Goal: Information Seeking & Learning: Find specific fact

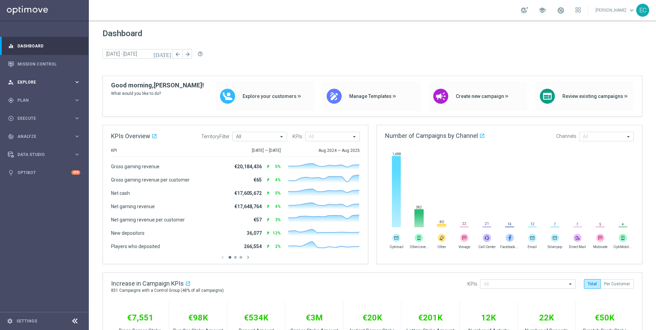
click at [67, 87] on div "person_search Explore keyboard_arrow_right" at bounding box center [44, 82] width 88 height 18
click at [43, 99] on div "Customer Explorer" at bounding box center [53, 96] width 70 height 10
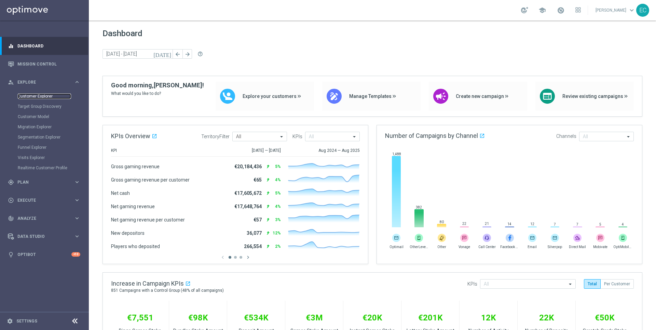
click at [37, 96] on link "Customer Explorer" at bounding box center [44, 96] width 53 height 5
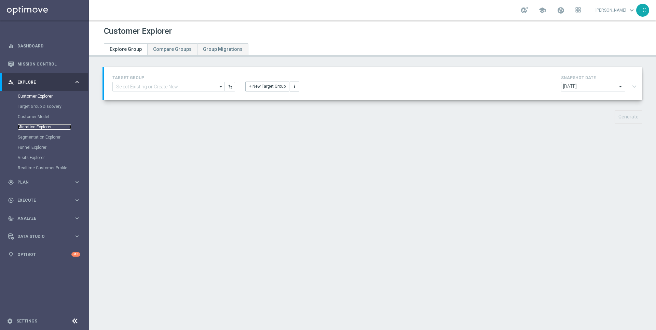
click at [45, 129] on link "Migration Explorer" at bounding box center [44, 126] width 53 height 5
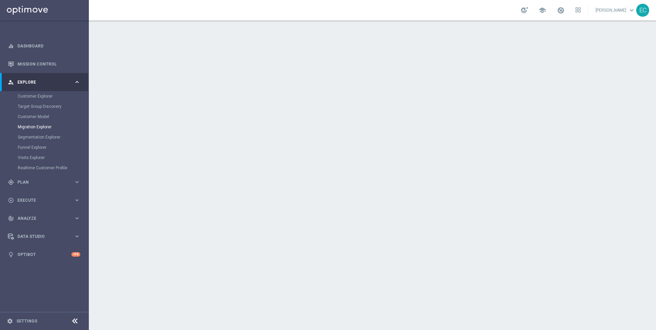
click at [43, 112] on div "Customer Model" at bounding box center [53, 117] width 70 height 10
click at [42, 94] on link "Customer Explorer" at bounding box center [44, 96] width 53 height 5
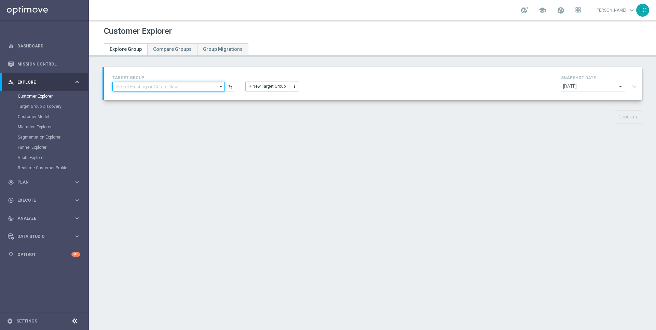
click at [181, 89] on input at bounding box center [168, 87] width 112 height 10
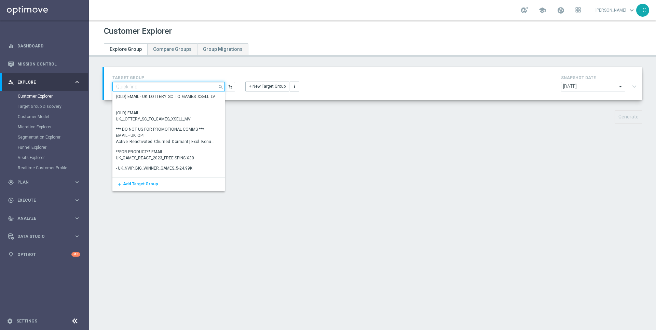
paste input "225272381"
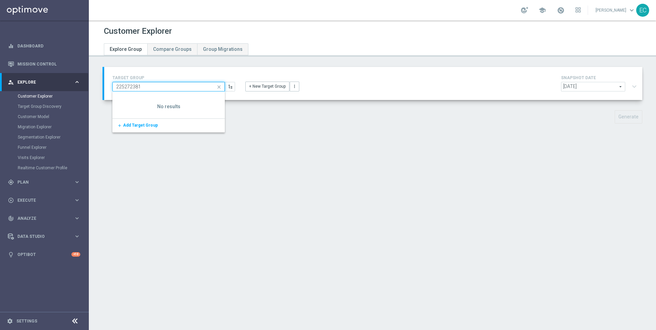
type input "225272381"
click at [246, 198] on div "Customer Explorer Explore Group Compare Groups Group Migrations TARGET GROUP 22…" at bounding box center [372, 175] width 567 height 310
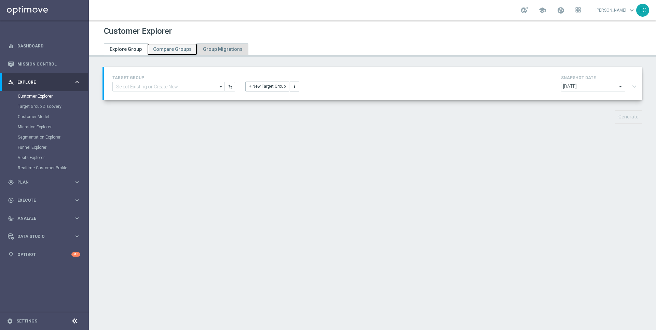
drag, startPoint x: 165, startPoint y: 44, endPoint x: 212, endPoint y: 51, distance: 47.2
click at [165, 44] on link "Compare Groups" at bounding box center [172, 49] width 50 height 12
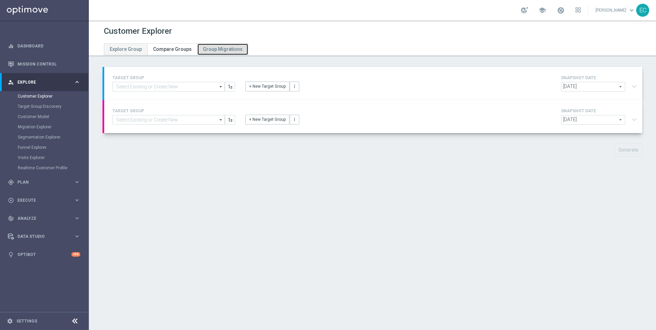
click at [216, 51] on span "Group Migrations" at bounding box center [223, 48] width 40 height 5
type input "[DATE]"
click at [42, 157] on link "Visits Explorer" at bounding box center [44, 157] width 53 height 5
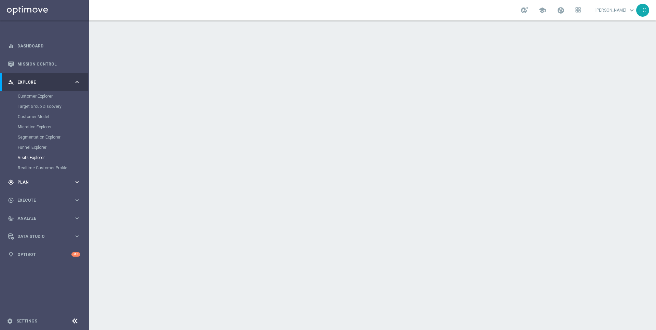
click at [54, 174] on div "gps_fixed Plan keyboard_arrow_right" at bounding box center [44, 182] width 88 height 18
click at [57, 137] on button "Templates keyboard_arrow_right" at bounding box center [49, 134] width 63 height 5
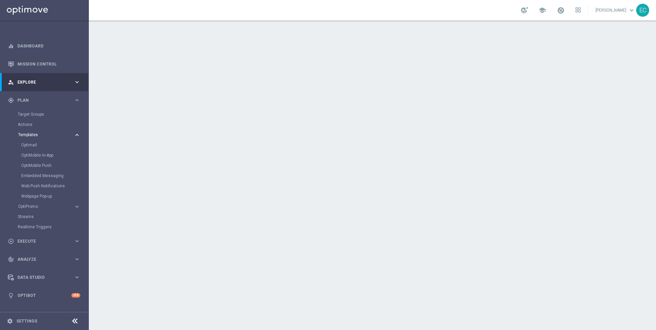
click at [57, 137] on button "Templates keyboard_arrow_right" at bounding box center [49, 134] width 63 height 5
click at [48, 185] on div "play_circle_outline Execute keyboard_arrow_right" at bounding box center [44, 180] width 88 height 18
click at [51, 160] on div "track_changes Analyze" at bounding box center [41, 157] width 66 height 6
click at [59, 82] on span "Explore" at bounding box center [45, 82] width 56 height 4
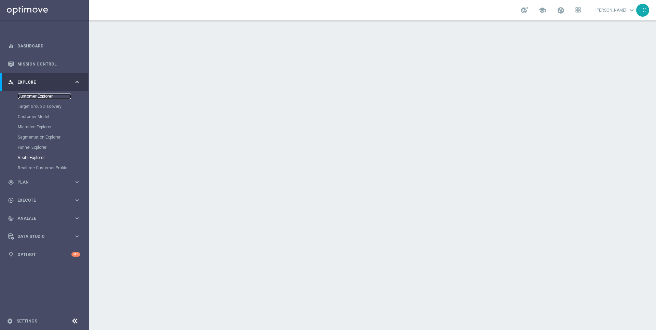
click at [49, 96] on link "Customer Explorer" at bounding box center [44, 96] width 53 height 5
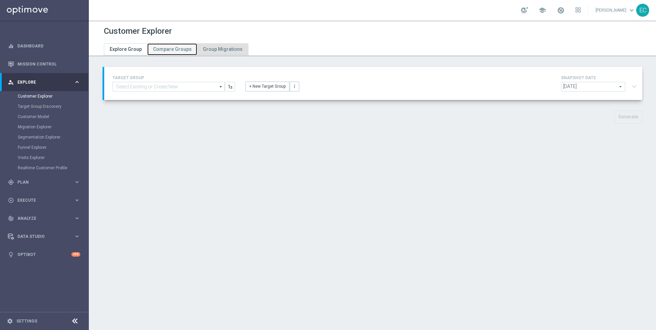
click at [179, 48] on span "Compare Groups" at bounding box center [172, 48] width 39 height 5
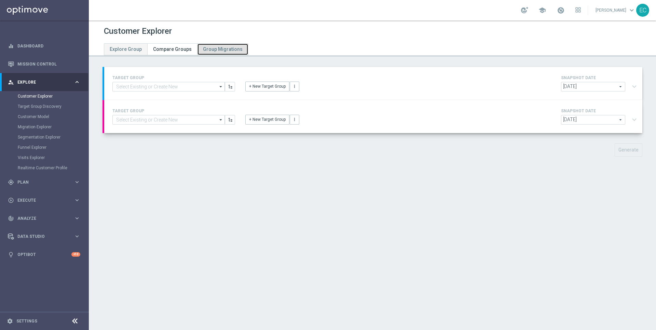
click at [220, 47] on span "Group Migrations" at bounding box center [223, 48] width 40 height 5
click at [127, 50] on span "Explore Group" at bounding box center [126, 48] width 32 height 5
type input "[DATE]"
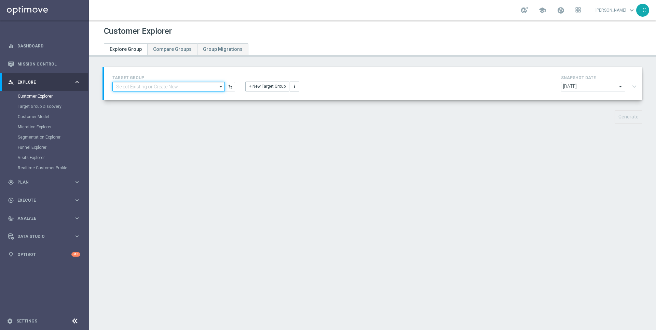
click at [154, 85] on input at bounding box center [168, 87] width 112 height 10
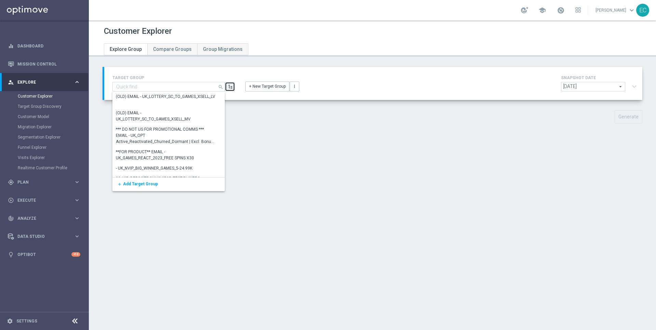
click at [230, 87] on icon "button" at bounding box center [230, 86] width 5 height 5
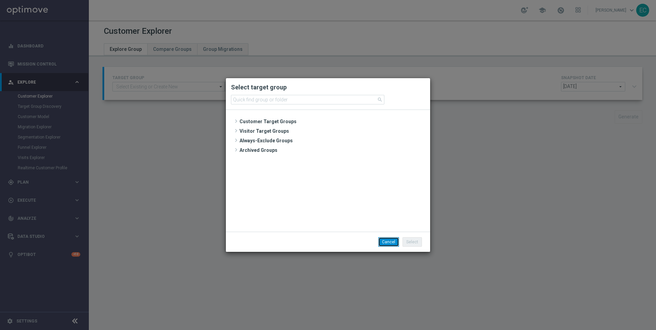
click at [391, 241] on button "Cancel" at bounding box center [388, 242] width 21 height 10
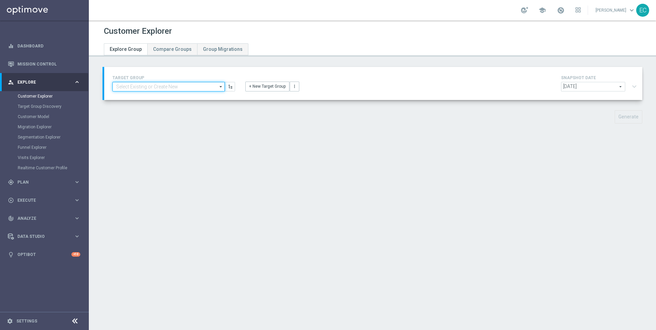
click at [157, 84] on input at bounding box center [168, 87] width 112 height 10
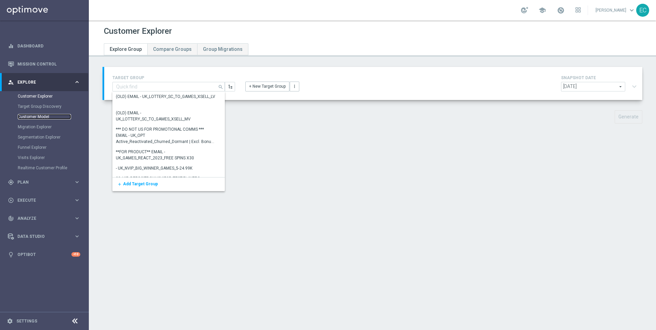
click at [50, 119] on link "Customer Model" at bounding box center [44, 116] width 53 height 5
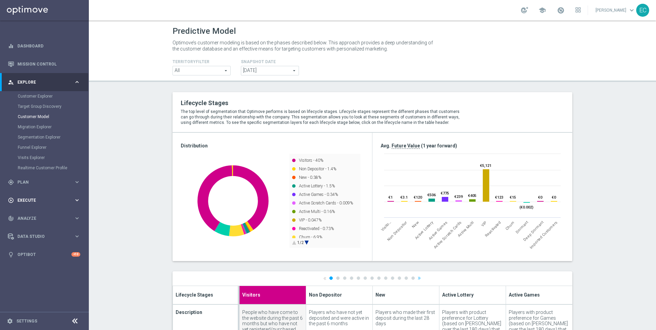
click at [54, 201] on span "Execute" at bounding box center [45, 200] width 56 height 4
click at [51, 157] on span "Analyze" at bounding box center [45, 157] width 56 height 4
click at [40, 146] on div "Customer 360" at bounding box center [53, 151] width 70 height 10
click at [40, 148] on link "Customer 360" at bounding box center [44, 150] width 53 height 5
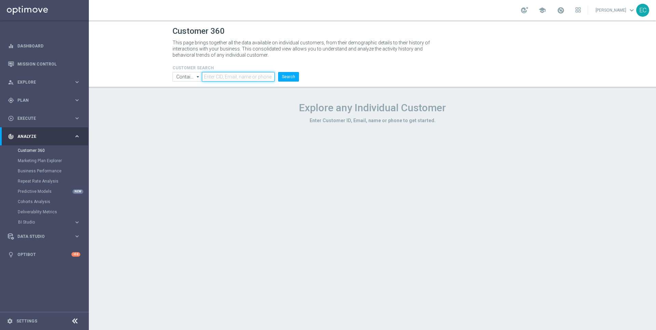
click at [214, 77] on input "text" at bounding box center [238, 77] width 73 height 10
paste input "225272381"
type input "225272381"
click at [288, 77] on button "Search" at bounding box center [288, 77] width 21 height 10
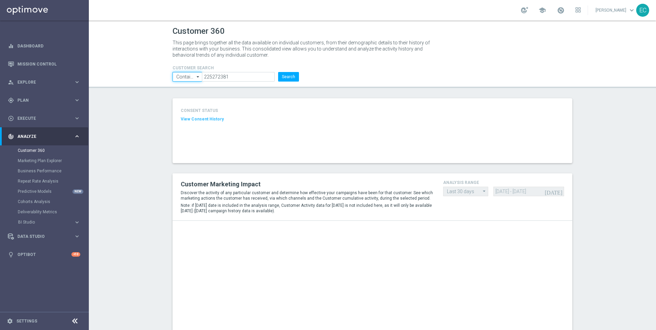
click at [189, 78] on input "Contains" at bounding box center [187, 77] width 29 height 10
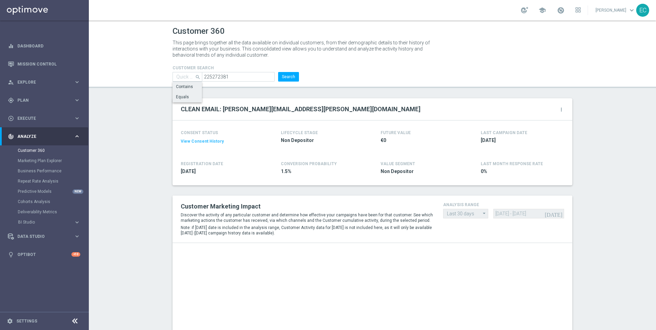
click at [190, 96] on div "Equals" at bounding box center [188, 97] width 30 height 10
type input "Equals"
click at [288, 76] on button "Search" at bounding box center [288, 77] width 21 height 10
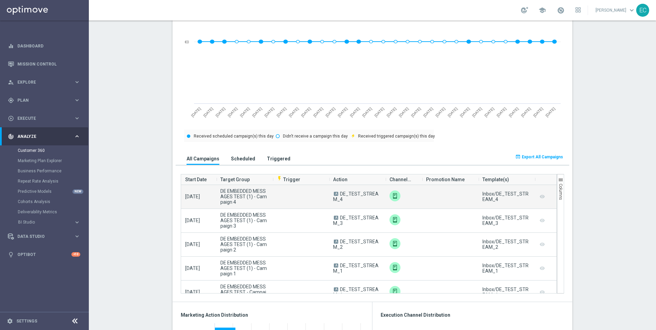
click at [542, 198] on campaign-grid-preview-column "remove_red_eye" at bounding box center [542, 196] width 7 height 9
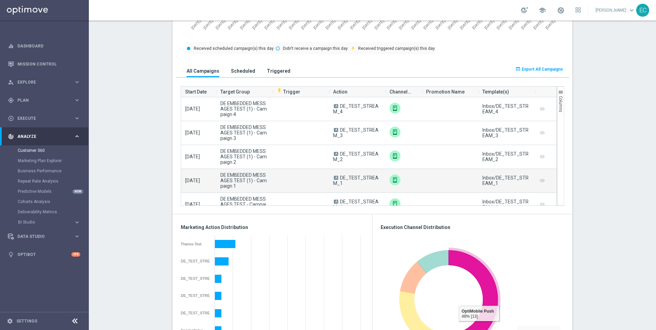
scroll to position [406, 0]
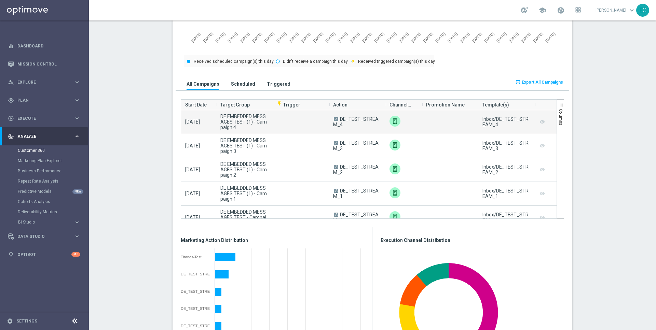
click at [242, 123] on span "DE EMBEDDED MESSAGES TEST (1) - Campaign 4" at bounding box center [244, 122] width 48 height 16
click at [261, 125] on span "DE EMBEDDED MESSAGES TEST (1) - Campaign 4" at bounding box center [244, 122] width 48 height 16
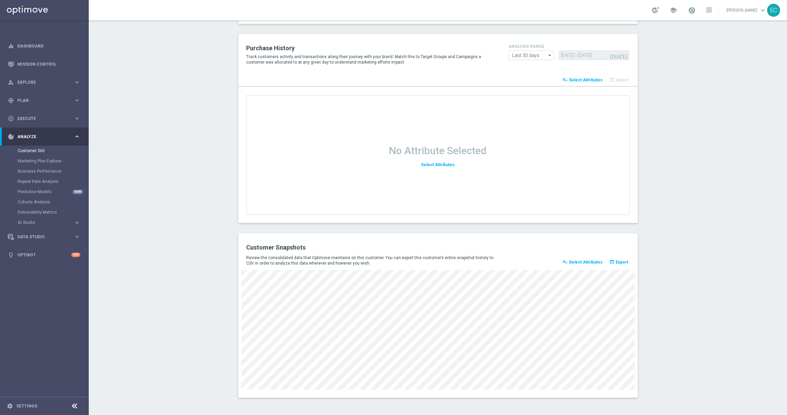
scroll to position [0, 0]
